Goal: Use online tool/utility: Utilize a website feature to perform a specific function

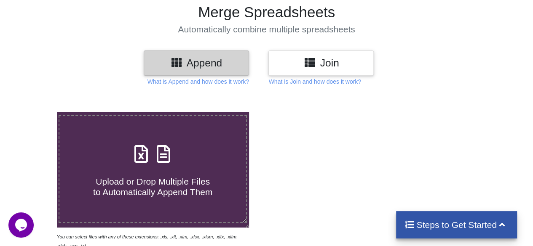
scroll to position [58, 0]
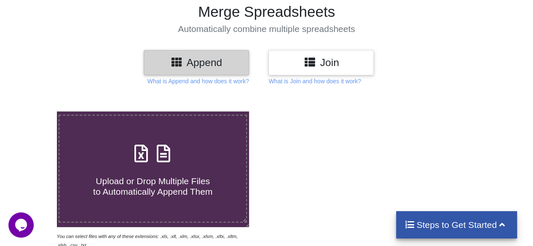
click at [186, 60] on h3 "Append" at bounding box center [196, 62] width 93 height 12
click at [138, 187] on span "Upload or Drop Multiple Files to Automatically Append Them" at bounding box center [152, 186] width 119 height 20
click at [35, 112] on input "Upload or Drop Multiple Files to Automatically Append Them" at bounding box center [35, 112] width 0 height 0
type input "C:\fakepath\Doctors birthday.xlsx"
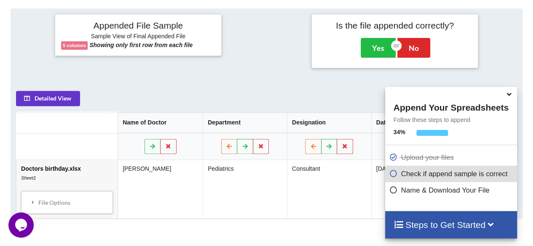
scroll to position [334, 0]
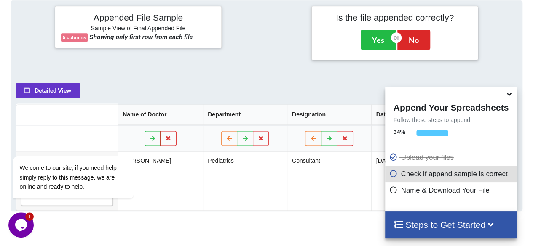
click at [508, 97] on icon at bounding box center [509, 93] width 9 height 8
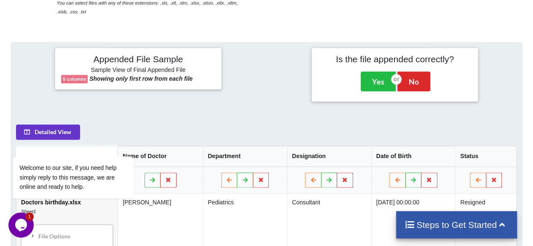
scroll to position [291, 0]
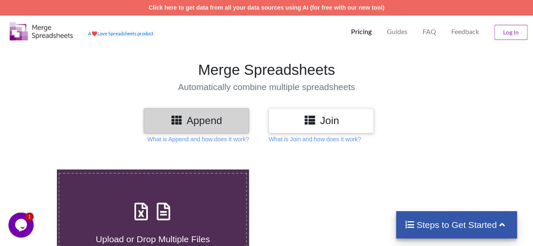
click at [124, 198] on label "Upload or Drop Multiple Files to Automatically Append Them" at bounding box center [153, 227] width 188 height 108
click at [35, 170] on input "Upload or Drop Multiple Files to Automatically Append Them" at bounding box center [35, 170] width 0 height 0
type input "C:\fakepath\Birthdays.xlsx"
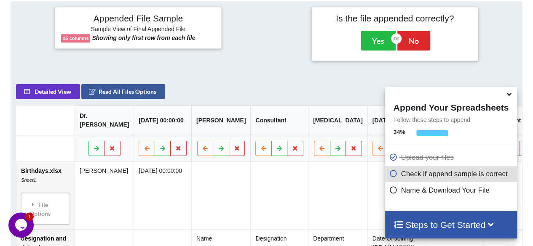
scroll to position [334, 0]
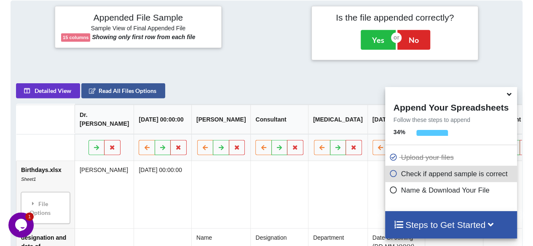
click at [508, 97] on icon at bounding box center [509, 93] width 9 height 8
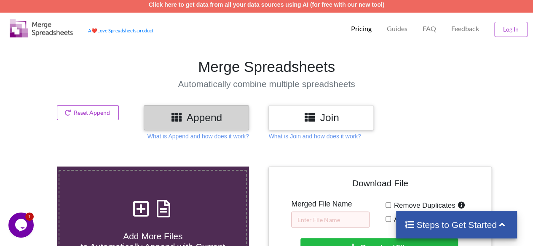
scroll to position [0, 0]
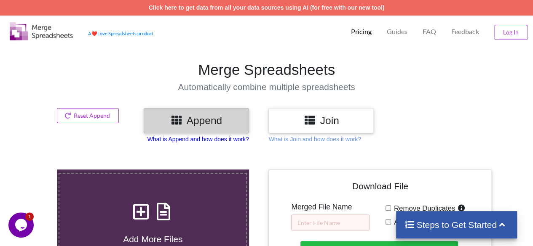
click at [220, 142] on p "What is Append and how does it work?" at bounding box center [198, 139] width 102 height 8
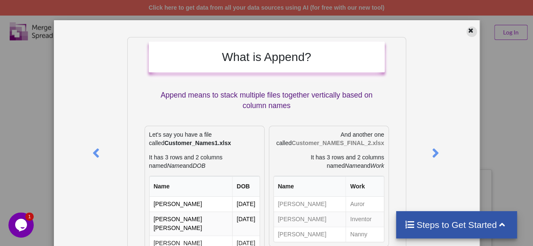
click at [466, 34] on div at bounding box center [471, 32] width 11 height 11
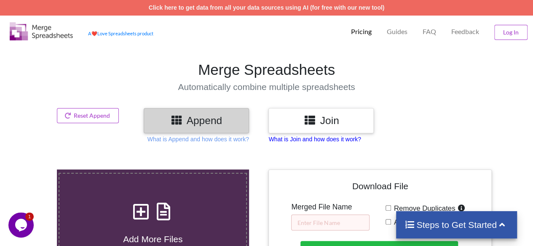
click at [343, 139] on p "What is Join and how does it work?" at bounding box center [314, 139] width 92 height 8
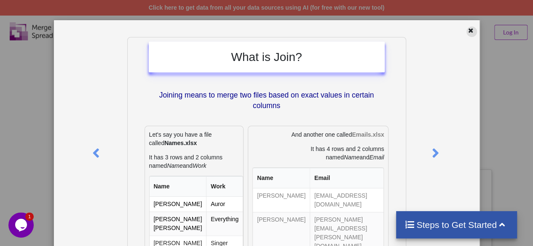
click at [467, 29] on icon at bounding box center [470, 30] width 7 height 6
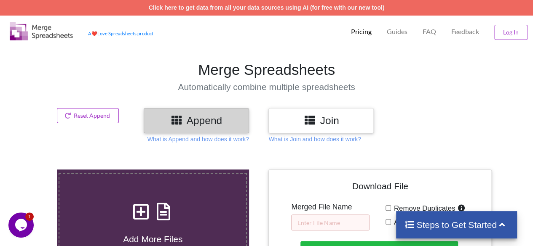
click at [299, 125] on h3 "Join" at bounding box center [321, 121] width 93 height 12
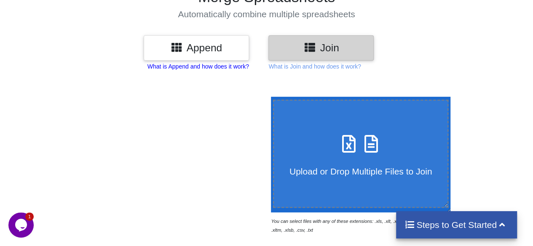
scroll to position [74, 0]
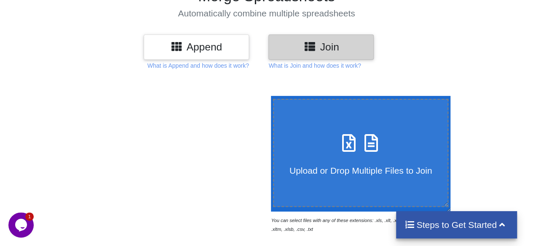
click at [290, 153] on div "Upload or Drop Multiple Files to Join" at bounding box center [361, 153] width 174 height 46
click at [269, 96] on input "Upload or Drop Multiple Files to Join" at bounding box center [269, 96] width 0 height 0
type input "C:\fakepath\designation and date of joining.xlsx"
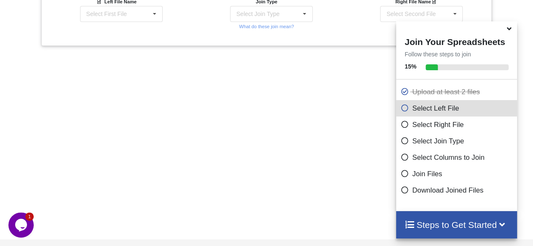
scroll to position [333, 0]
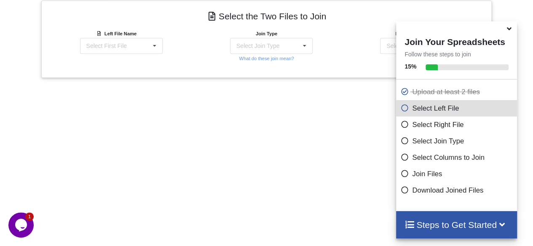
click at [508, 31] on icon at bounding box center [509, 28] width 9 height 8
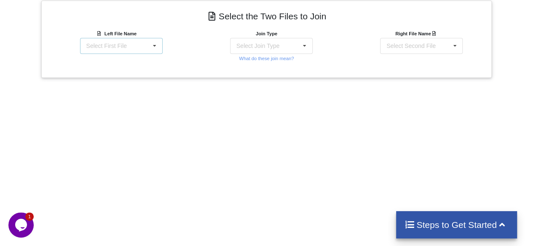
click at [118, 46] on div "Select First File" at bounding box center [106, 46] width 40 height 6
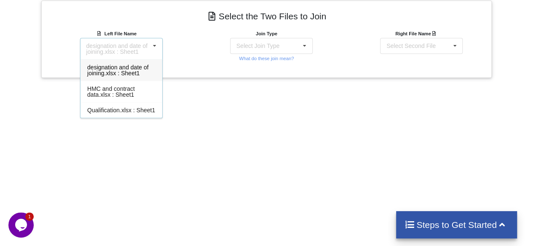
click at [201, 103] on div "Add More Files to Select For Join You can select files with any of these extens…" at bounding box center [266, 36] width 533 height 435
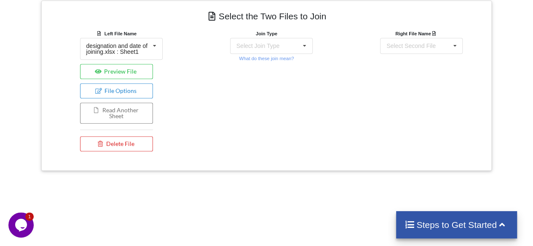
click at [163, 43] on div "Left File Name designation and date of joining.xlsx : Sheet1 designation and da…" at bounding box center [116, 92] width 150 height 127
click at [157, 45] on icon at bounding box center [154, 46] width 13 height 16
click at [253, 44] on div "Select Join Type" at bounding box center [257, 46] width 43 height 6
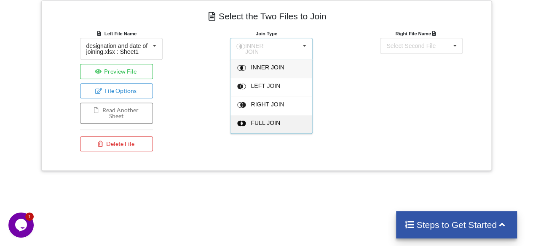
click at [238, 119] on span at bounding box center [242, 124] width 11 height 12
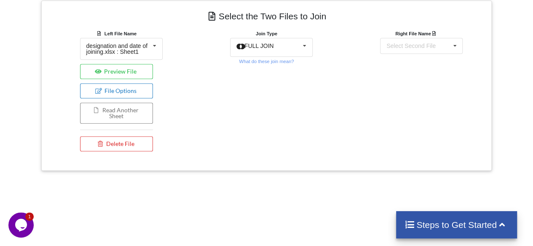
click at [112, 96] on button "File Options" at bounding box center [116, 90] width 73 height 15
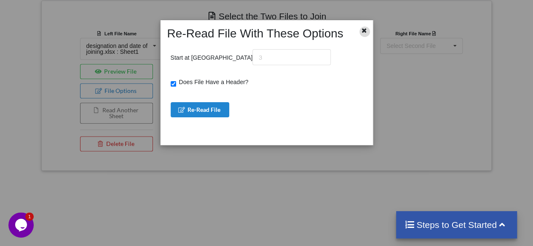
click at [359, 29] on div at bounding box center [364, 34] width 18 height 14
click at [366, 30] on icon at bounding box center [364, 30] width 7 height 6
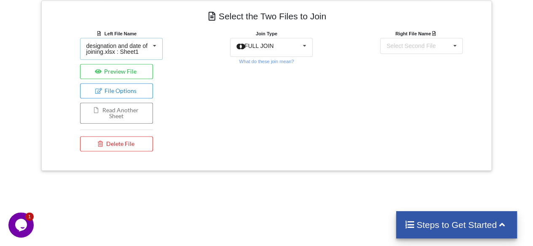
click at [156, 50] on icon at bounding box center [154, 46] width 13 height 16
click at [419, 43] on div "Select Second File" at bounding box center [410, 46] width 49 height 6
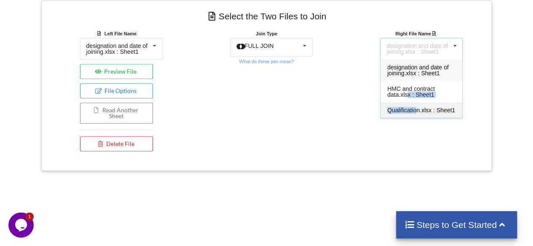
drag, startPoint x: 406, startPoint y: 98, endPoint x: 417, endPoint y: 104, distance: 12.4
click at [417, 104] on div "designation and date of joining.xlsx : Sheet1 HMC and contract data.xlsx : Shee…" at bounding box center [421, 88] width 83 height 59
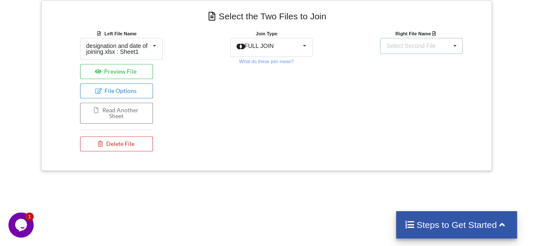
click at [397, 45] on div "Select Second File" at bounding box center [410, 46] width 49 height 6
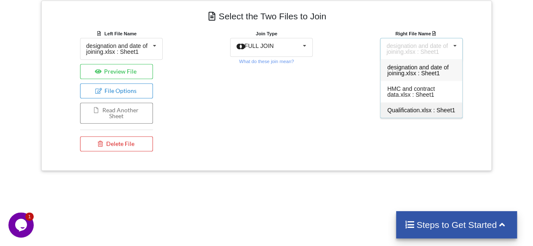
click at [414, 104] on div "Qualification.xlsx : Sheet1" at bounding box center [421, 110] width 82 height 16
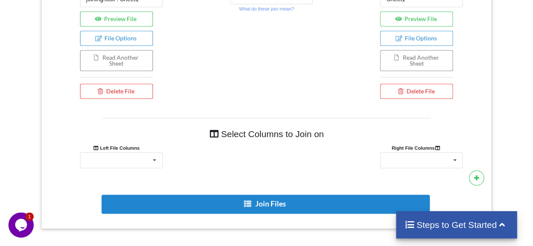
scroll to position [428, 0]
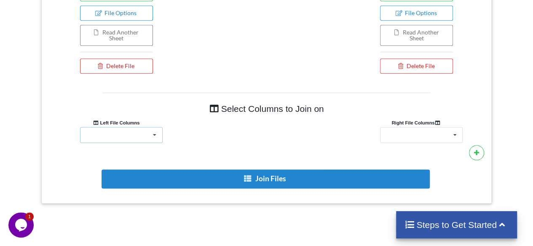
click at [149, 130] on icon at bounding box center [154, 136] width 13 height 16
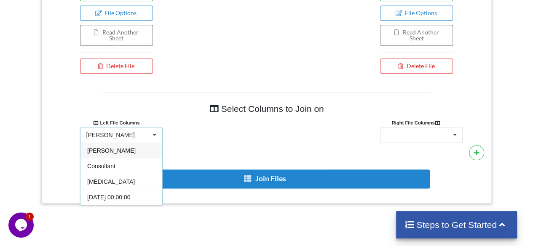
click at [131, 144] on div "[PERSON_NAME]" at bounding box center [121, 151] width 82 height 16
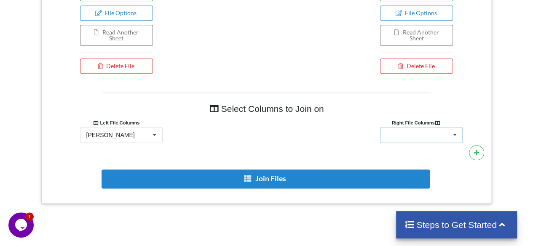
click at [410, 141] on div "Name Graduation postgraduation Superspecialization" at bounding box center [421, 135] width 83 height 16
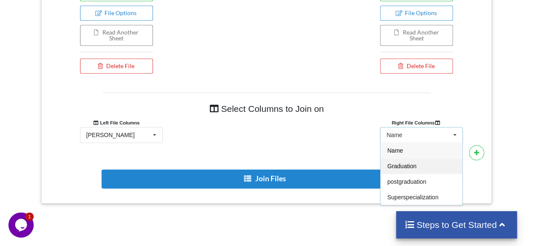
click at [402, 163] on span "Graduation" at bounding box center [401, 166] width 29 height 7
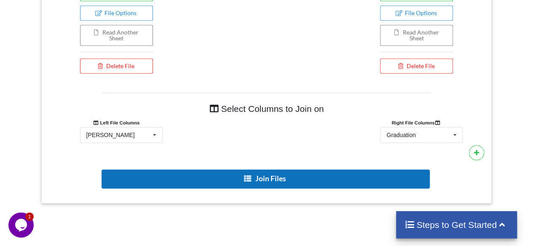
click at [351, 178] on button "Join Files" at bounding box center [266, 179] width 328 height 19
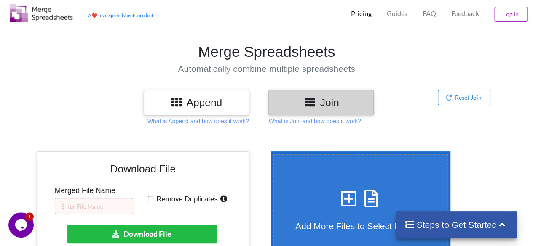
scroll to position [0, 0]
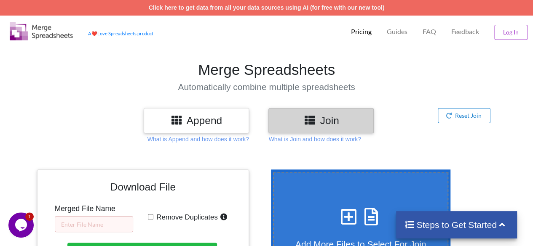
click at [211, 126] on h3 "Append" at bounding box center [196, 121] width 93 height 12
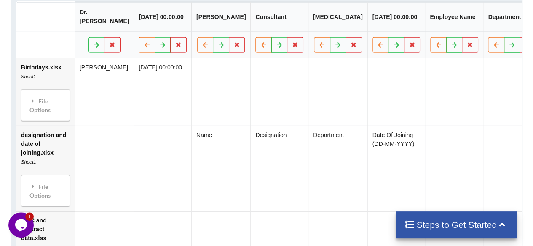
scroll to position [423, 0]
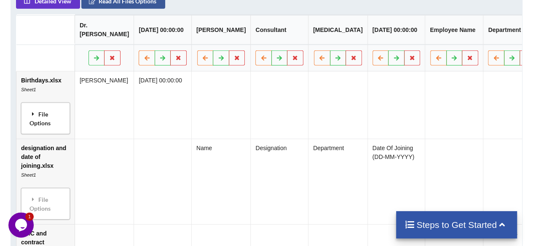
click at [30, 113] on icon at bounding box center [33, 113] width 8 height 6
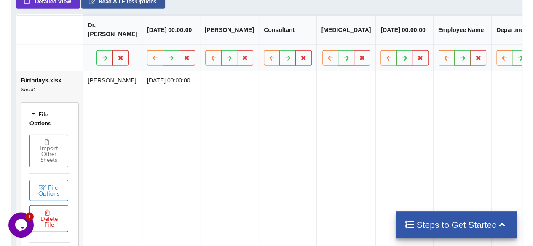
click at [30, 113] on icon at bounding box center [33, 114] width 6 height 8
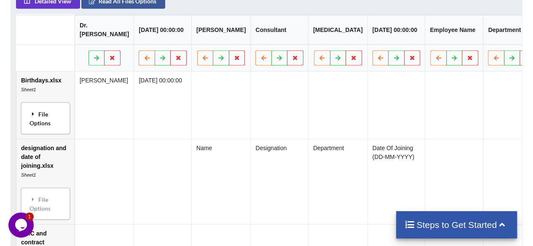
click at [30, 113] on icon at bounding box center [33, 113] width 8 height 6
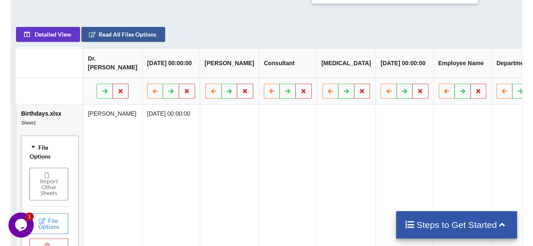
scroll to position [389, 0]
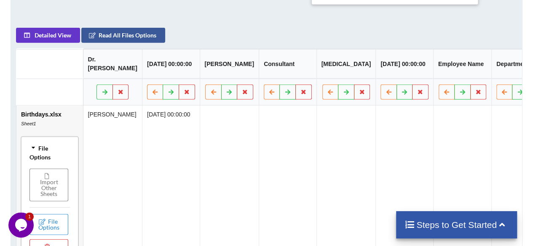
click at [91, 72] on th "Dr. [PERSON_NAME]" at bounding box center [112, 63] width 59 height 29
click at [110, 91] on div at bounding box center [113, 91] width 32 height 15
click at [97, 99] on button at bounding box center [105, 91] width 16 height 15
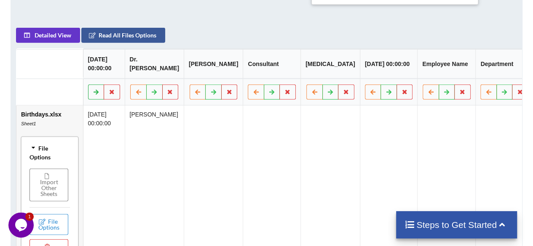
click at [88, 99] on button at bounding box center [96, 91] width 16 height 15
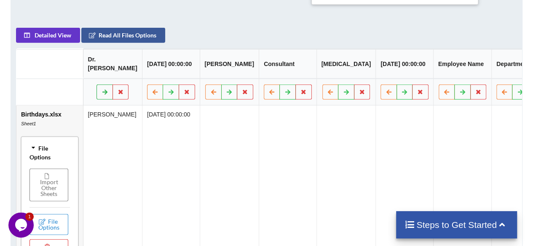
click at [97, 99] on button at bounding box center [105, 91] width 16 height 15
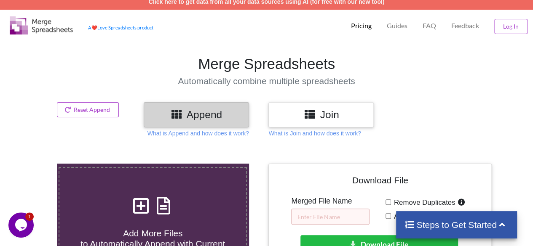
scroll to position [6, 0]
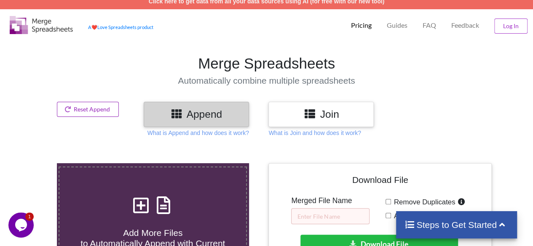
click at [76, 110] on button "Reset Append" at bounding box center [88, 109] width 62 height 15
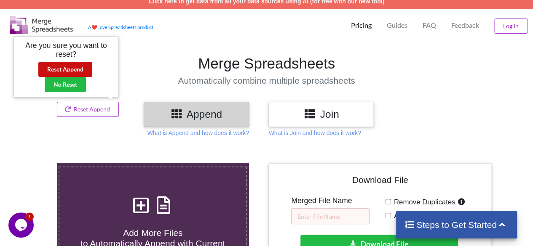
click at [70, 72] on button "Reset Append" at bounding box center [65, 69] width 54 height 15
